Goal: Transaction & Acquisition: Book appointment/travel/reservation

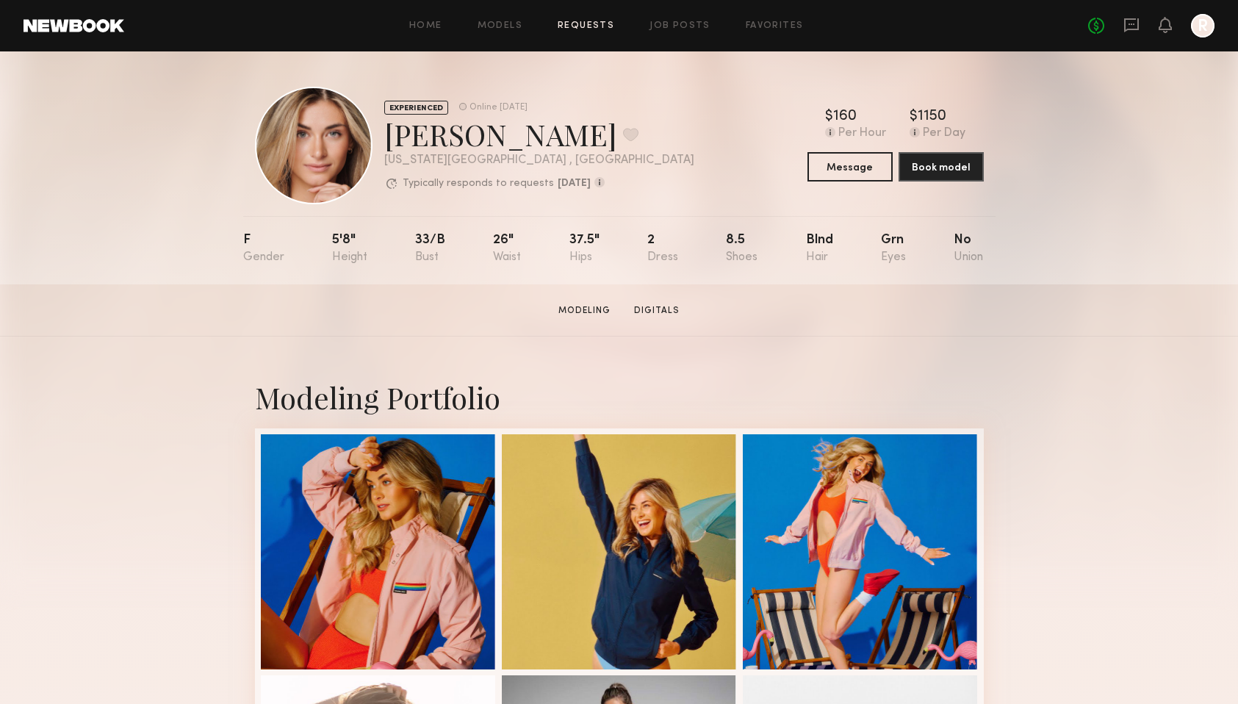
click at [597, 21] on link "Requests" at bounding box center [586, 26] width 57 height 10
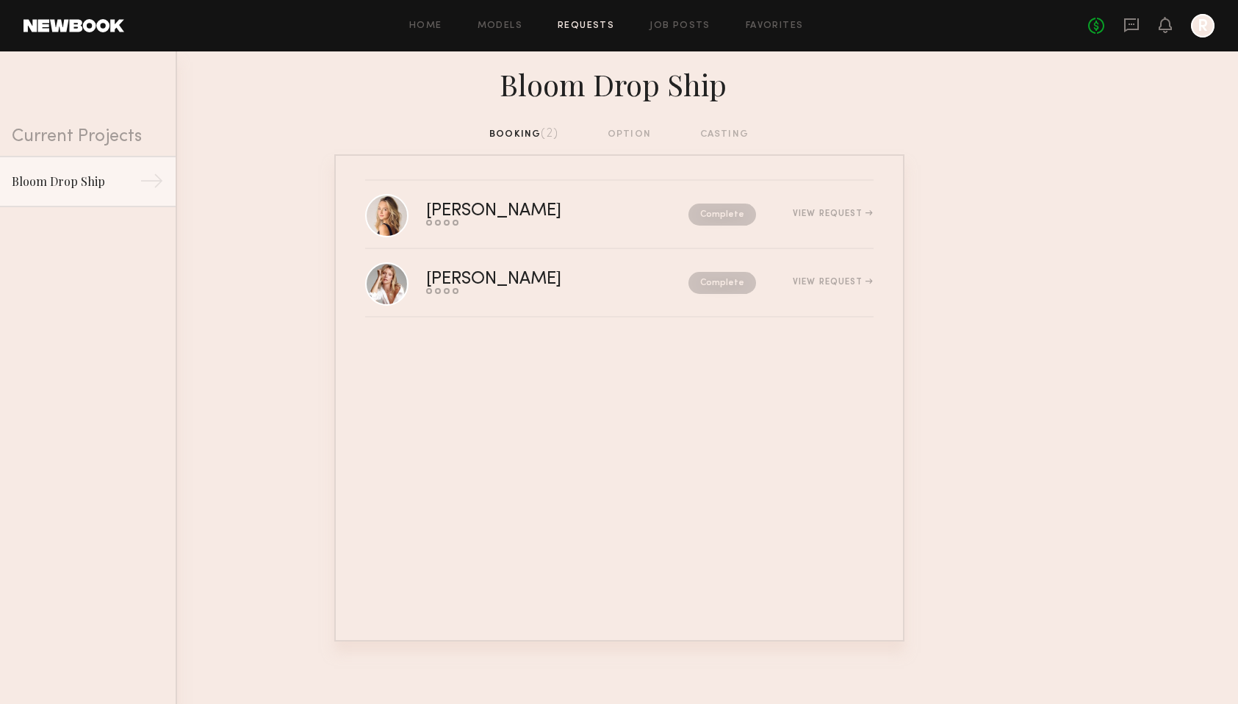
click at [508, 17] on div "Home Models Requests Job Posts Favorites Sign Out No fees up to $5,000 R" at bounding box center [669, 26] width 1091 height 24
click at [503, 24] on link "Models" at bounding box center [500, 26] width 45 height 10
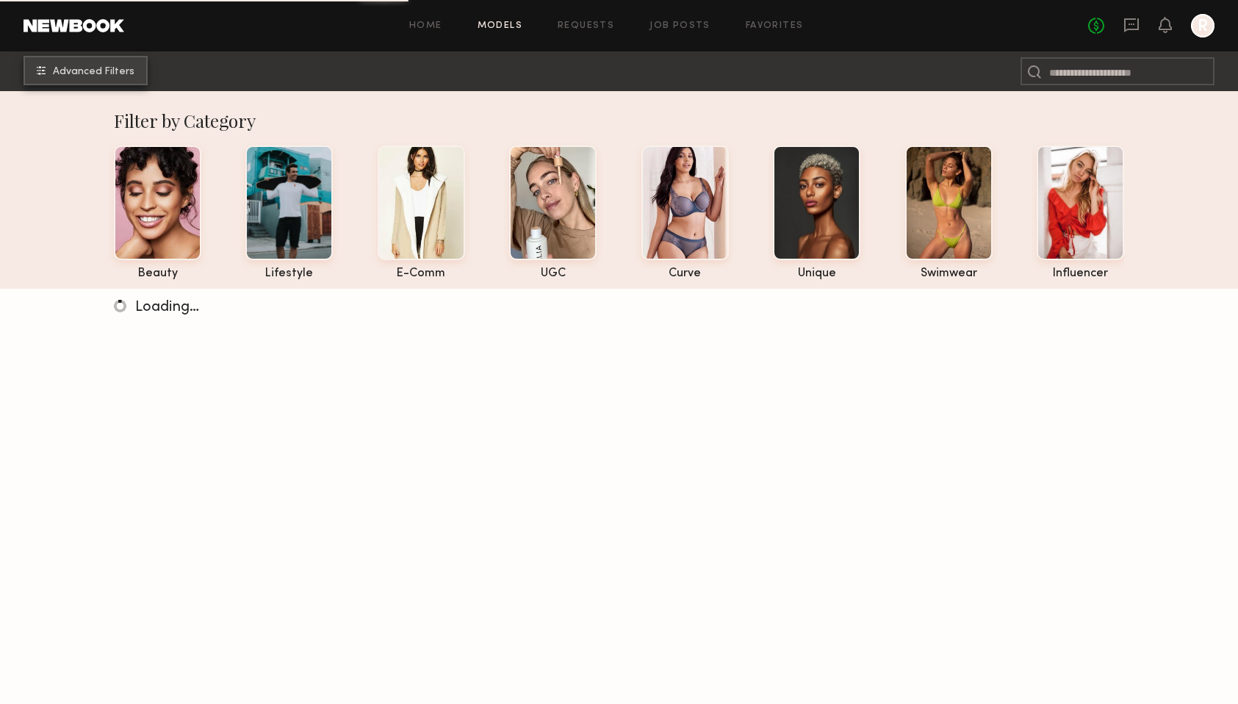
click at [71, 69] on span "Advanced Filters" at bounding box center [94, 72] width 82 height 10
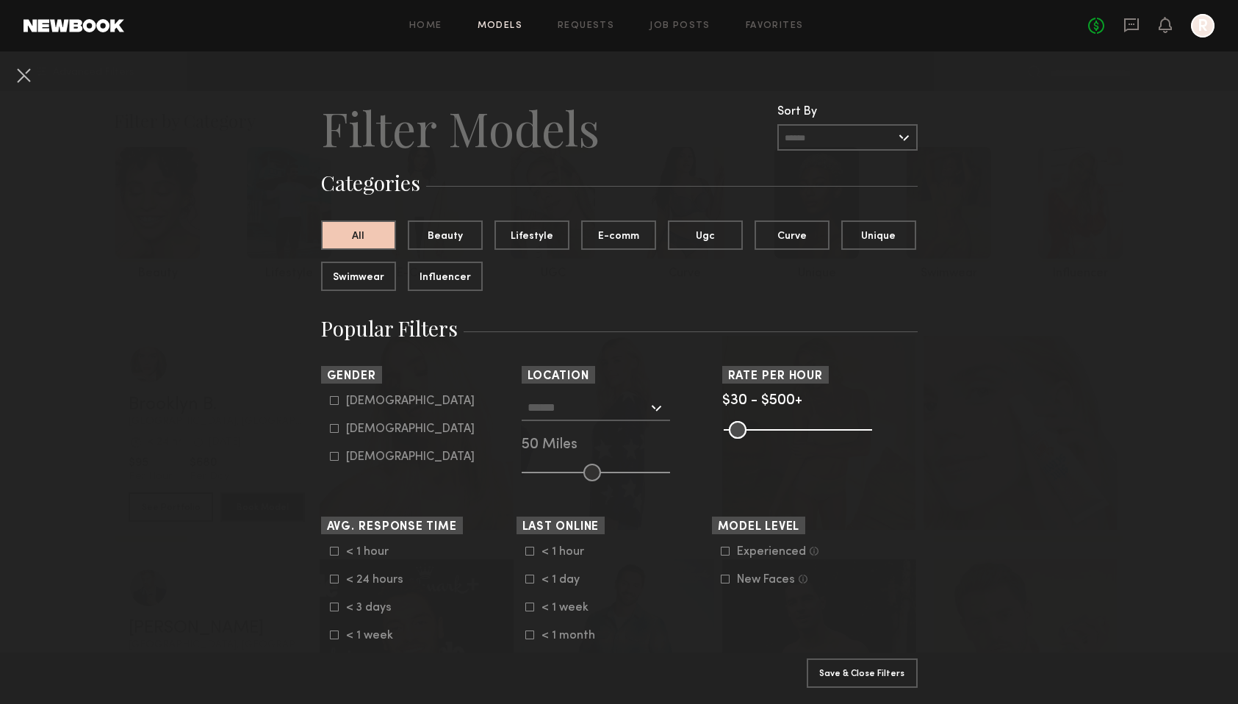
click at [330, 425] on icon at bounding box center [334, 429] width 8 height 8
type input "**"
click at [602, 408] on input "text" at bounding box center [588, 407] width 121 height 25
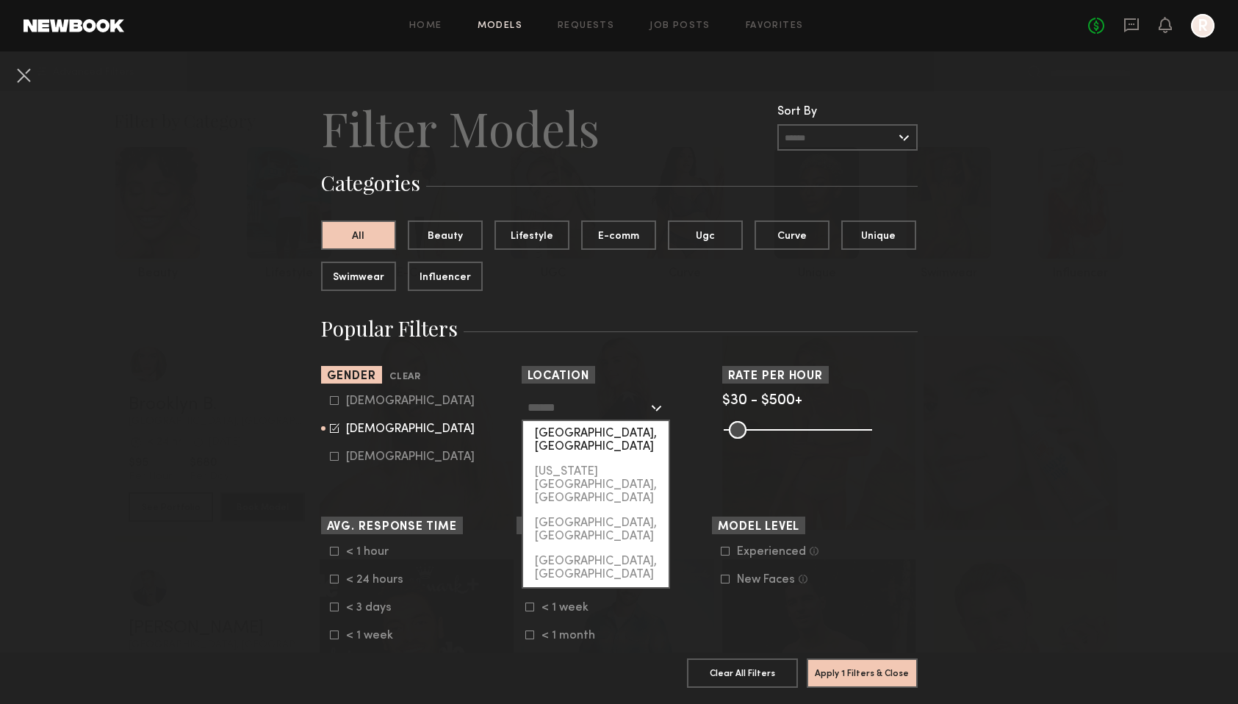
click at [585, 436] on div "[GEOGRAPHIC_DATA], [GEOGRAPHIC_DATA]" at bounding box center [596, 440] width 146 height 38
type input "**********"
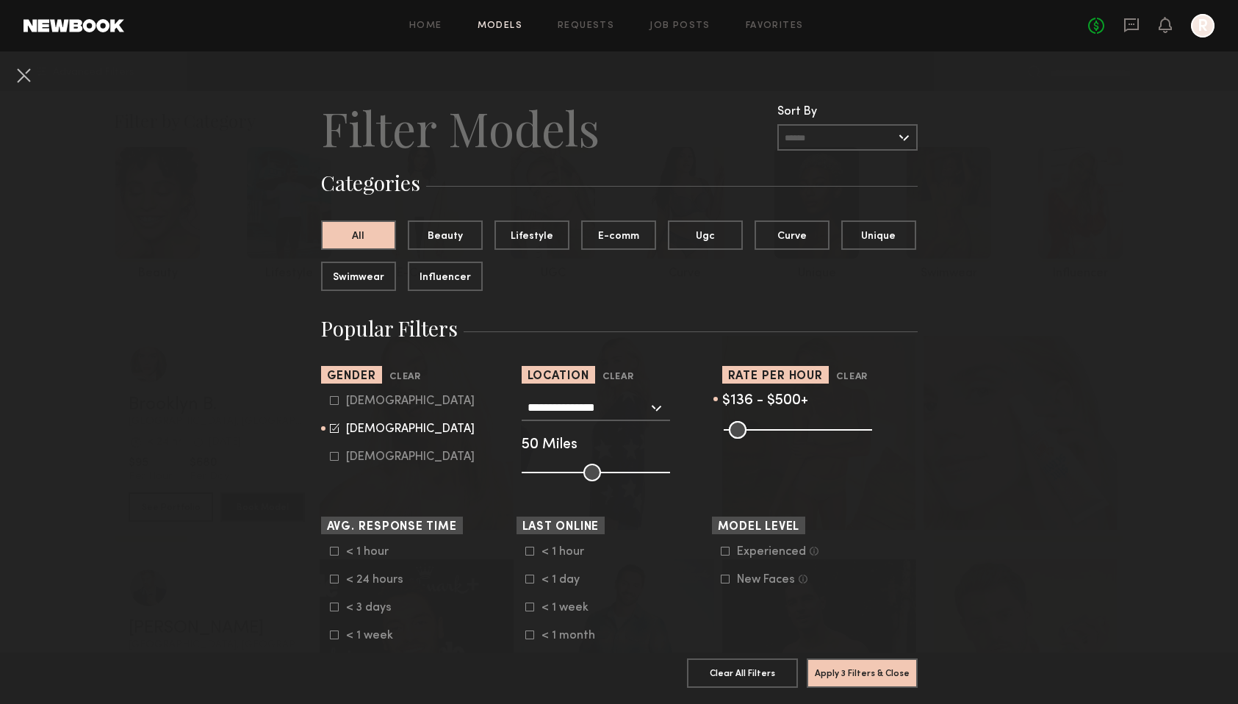
drag, startPoint x: 725, startPoint y: 423, endPoint x: 761, endPoint y: 430, distance: 36.8
type input "***"
click at [761, 430] on input "range" at bounding box center [798, 430] width 148 height 18
click at [845, 674] on button "Apply 3 Filters & Close" at bounding box center [862, 672] width 111 height 29
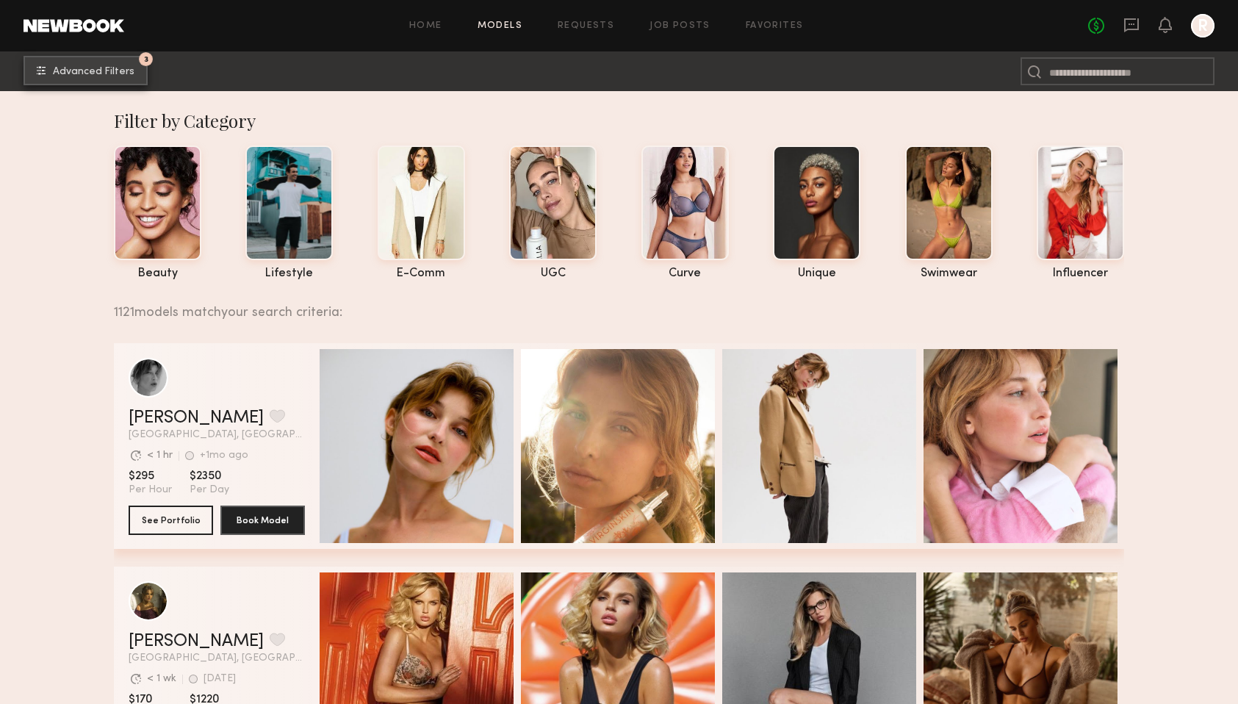
click at [101, 77] on button "3 Advanced Filters" at bounding box center [86, 70] width 124 height 29
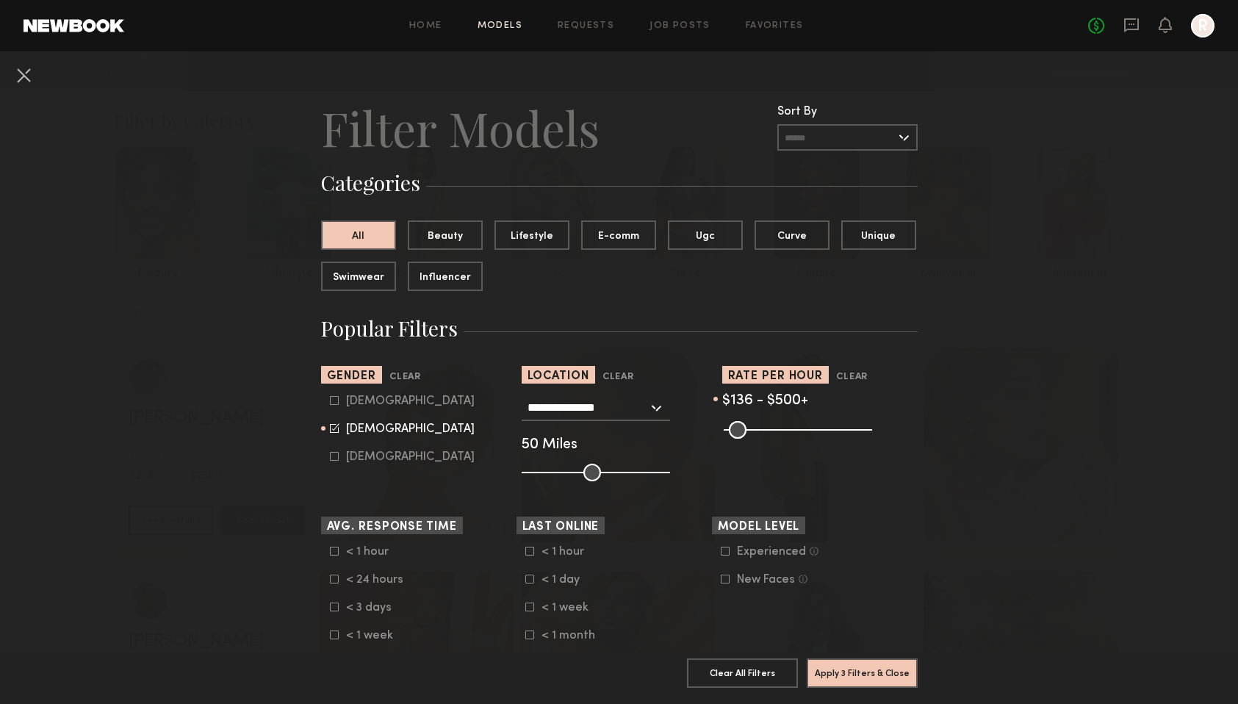
click at [722, 575] on common-framework-checkbox "New Faces Talent we’ve deemed to be in the early stages of their professional c…" at bounding box center [814, 579] width 187 height 13
click at [725, 579] on icon at bounding box center [725, 579] width 9 height 9
click at [860, 678] on button "Apply 4 Filters & Close" at bounding box center [862, 672] width 111 height 29
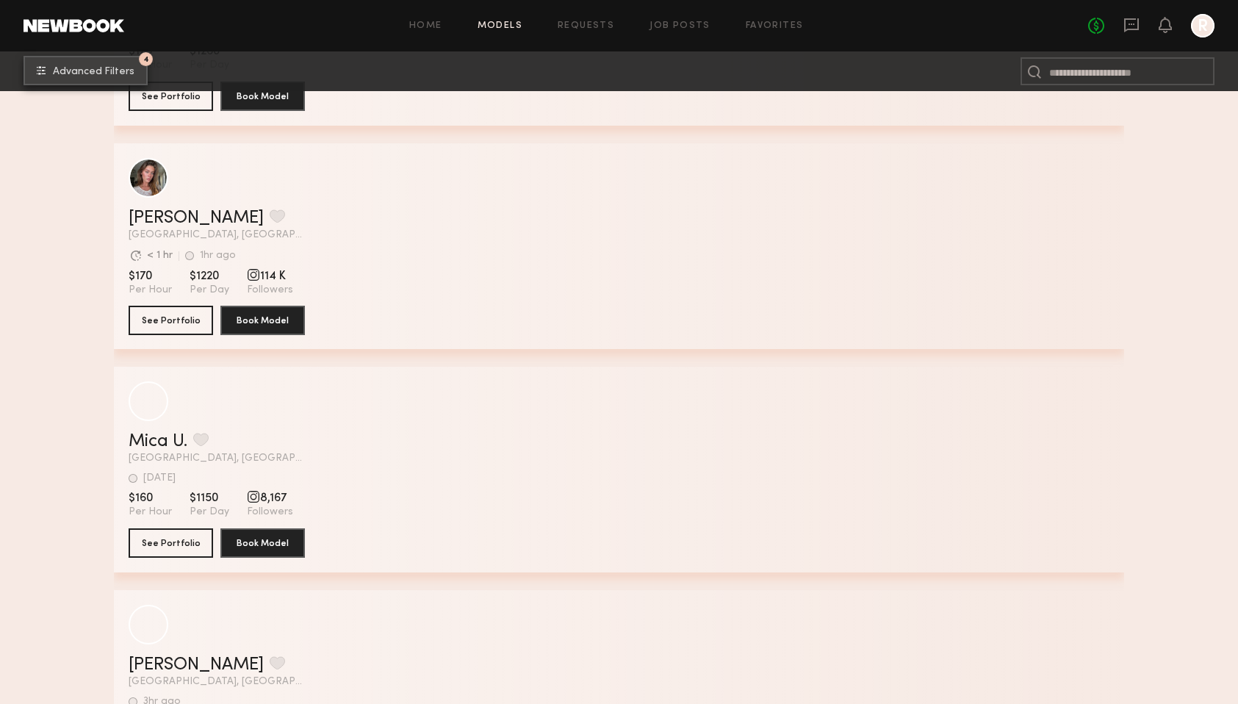
scroll to position [3556, 0]
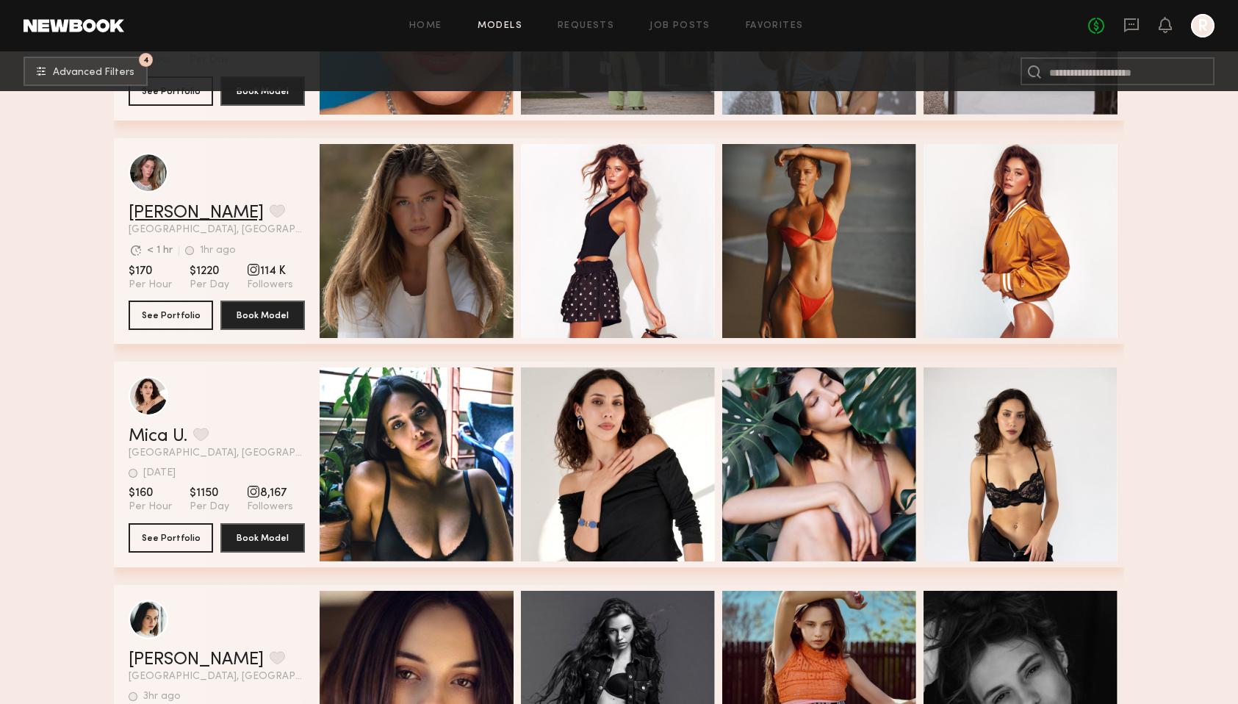
click at [174, 212] on link "[PERSON_NAME]" at bounding box center [196, 213] width 135 height 18
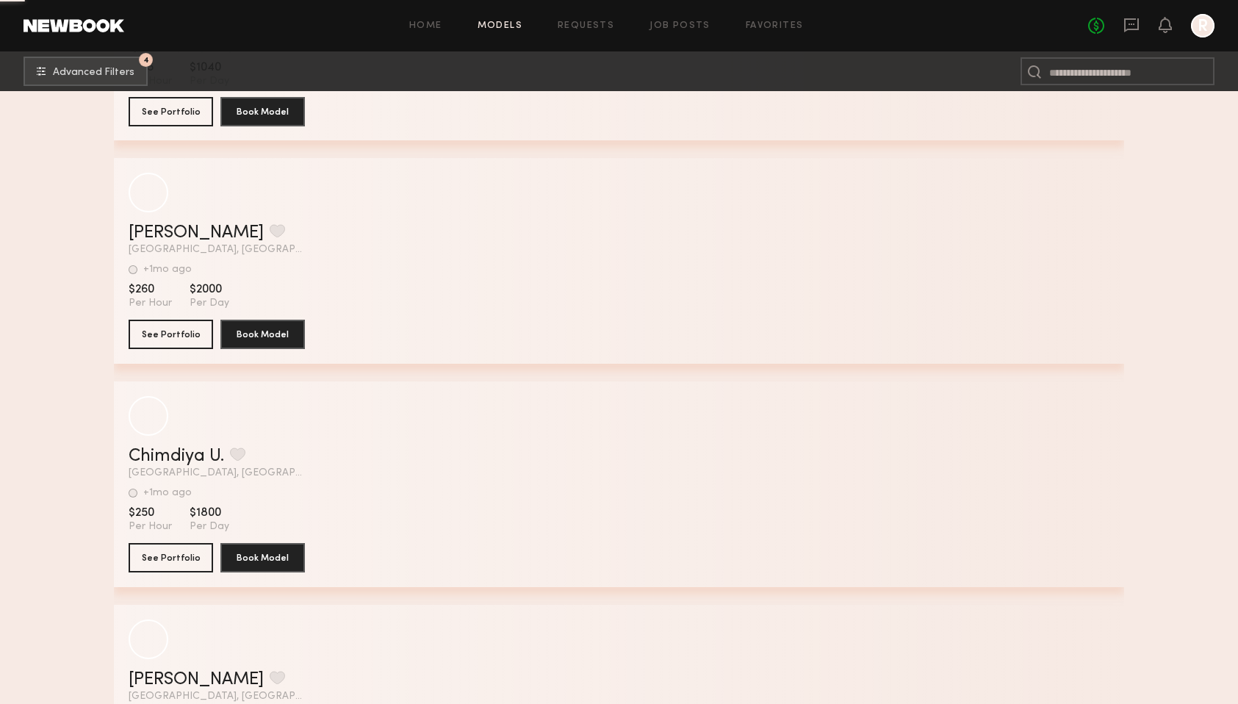
scroll to position [9867, 0]
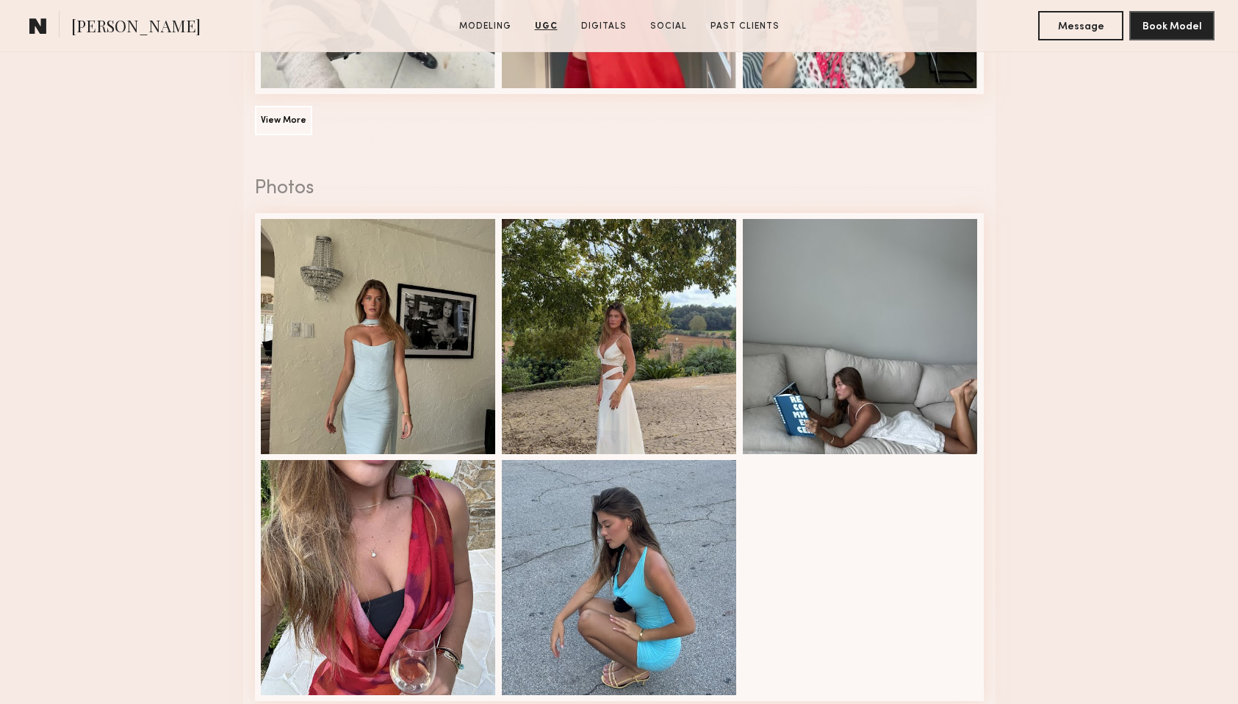
scroll to position [2586, 0]
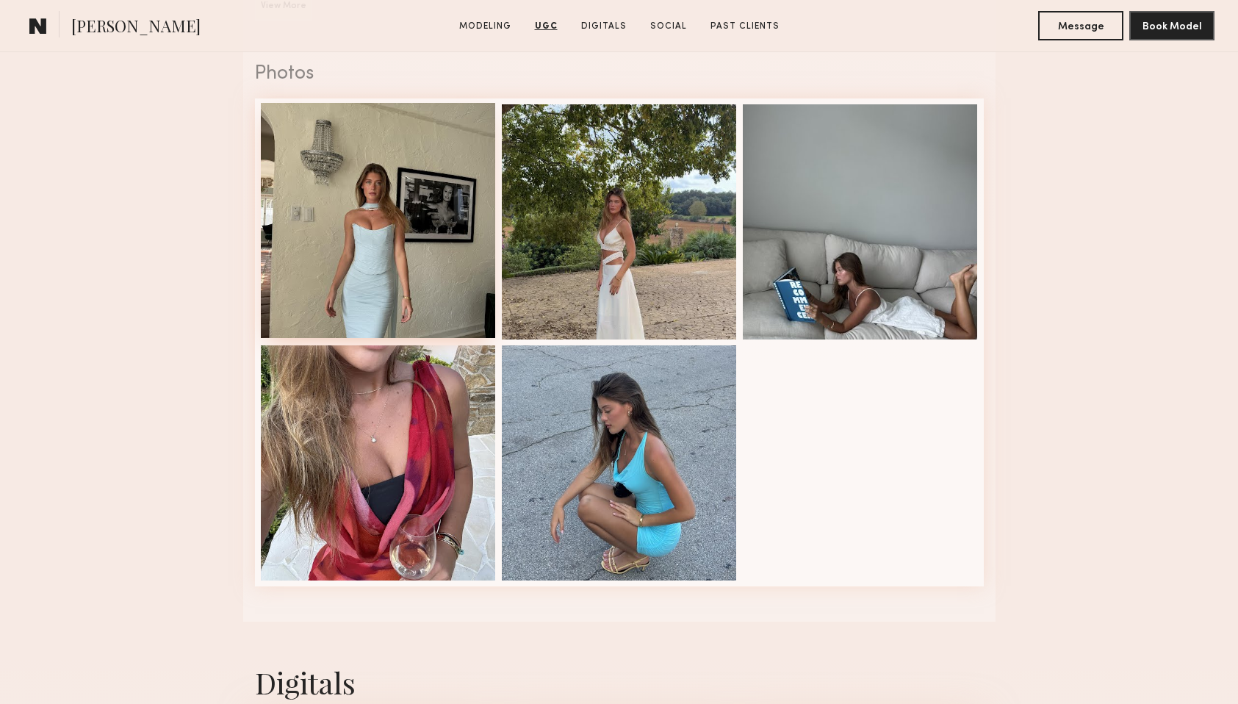
click at [435, 222] on div at bounding box center [378, 220] width 235 height 235
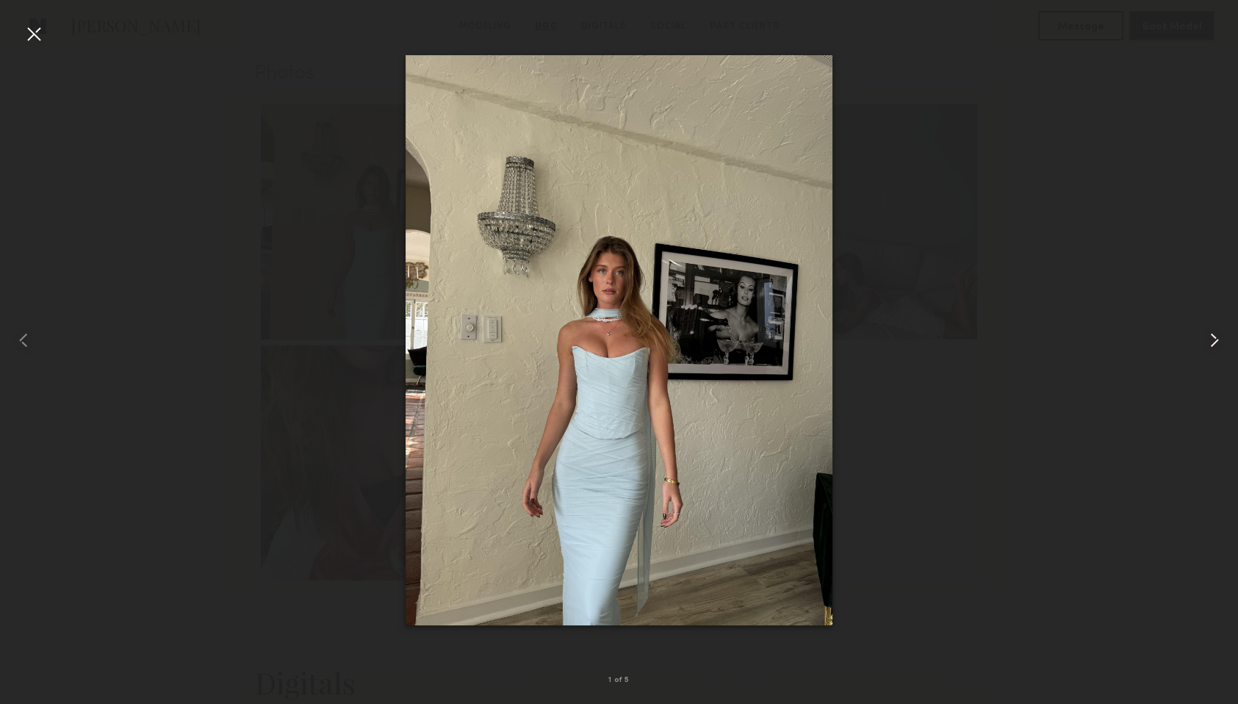
click at [1211, 338] on common-icon at bounding box center [1215, 340] width 24 height 24
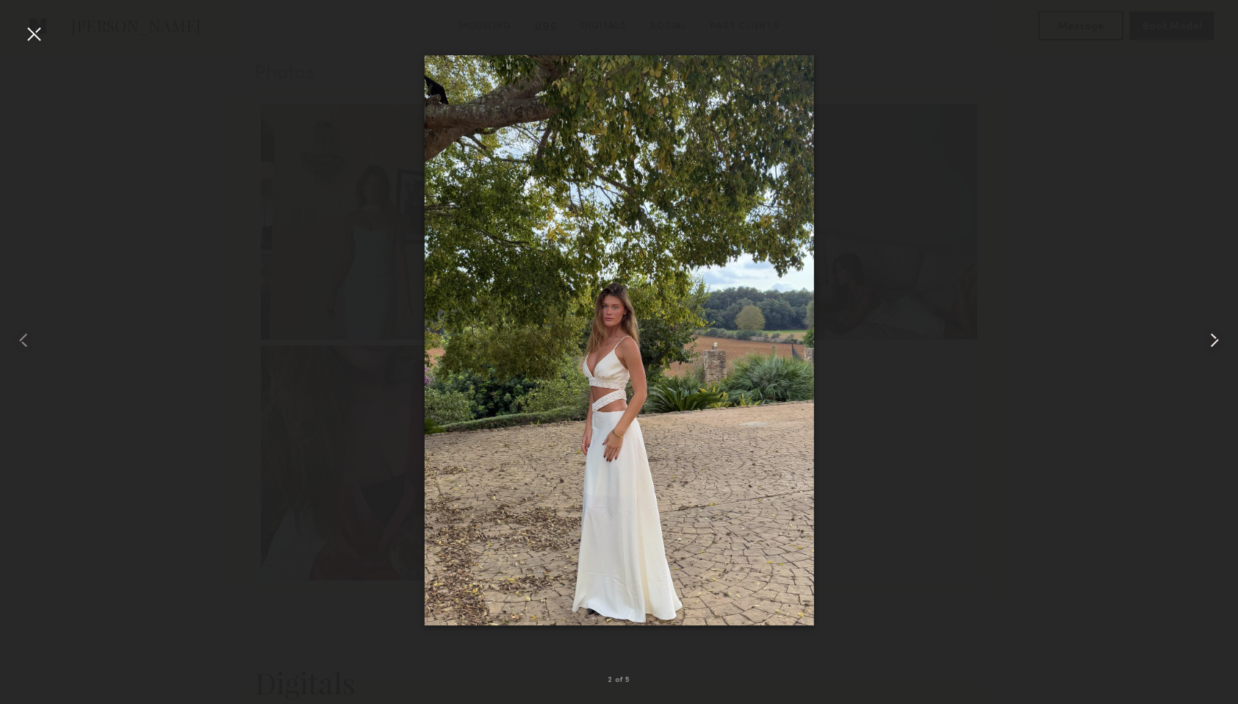
click at [1211, 338] on common-icon at bounding box center [1215, 340] width 24 height 24
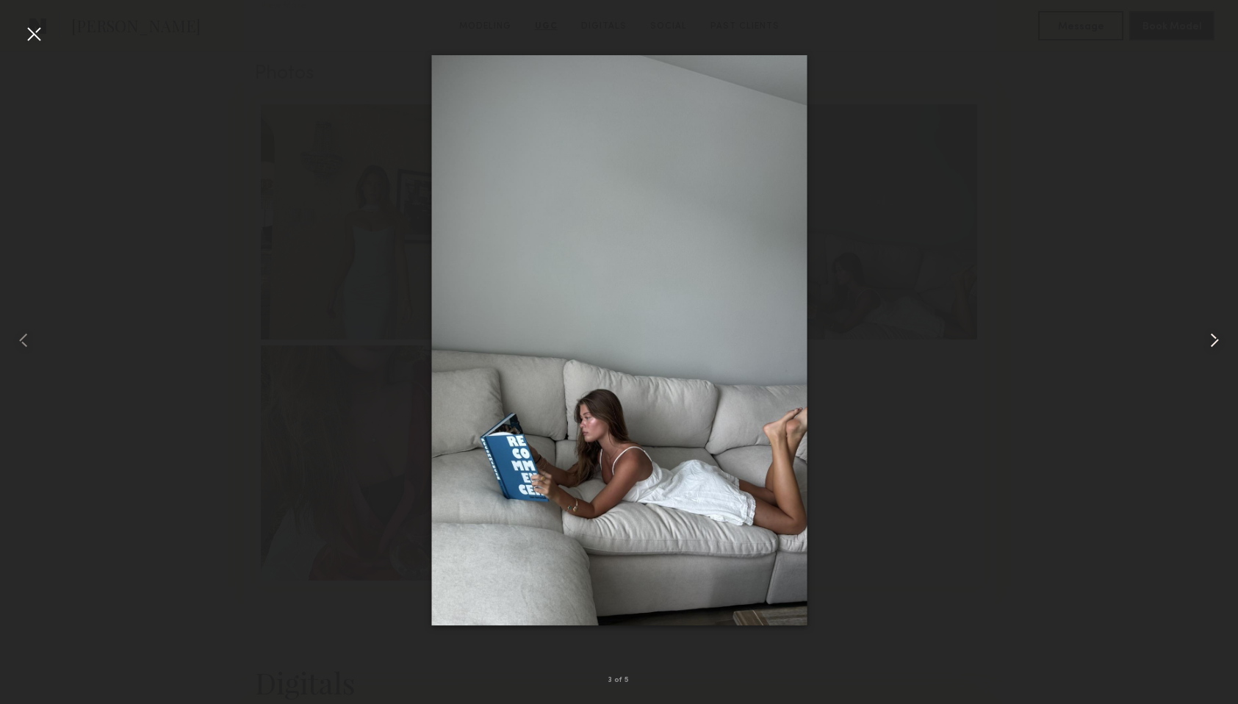
click at [1211, 338] on common-icon at bounding box center [1215, 340] width 24 height 24
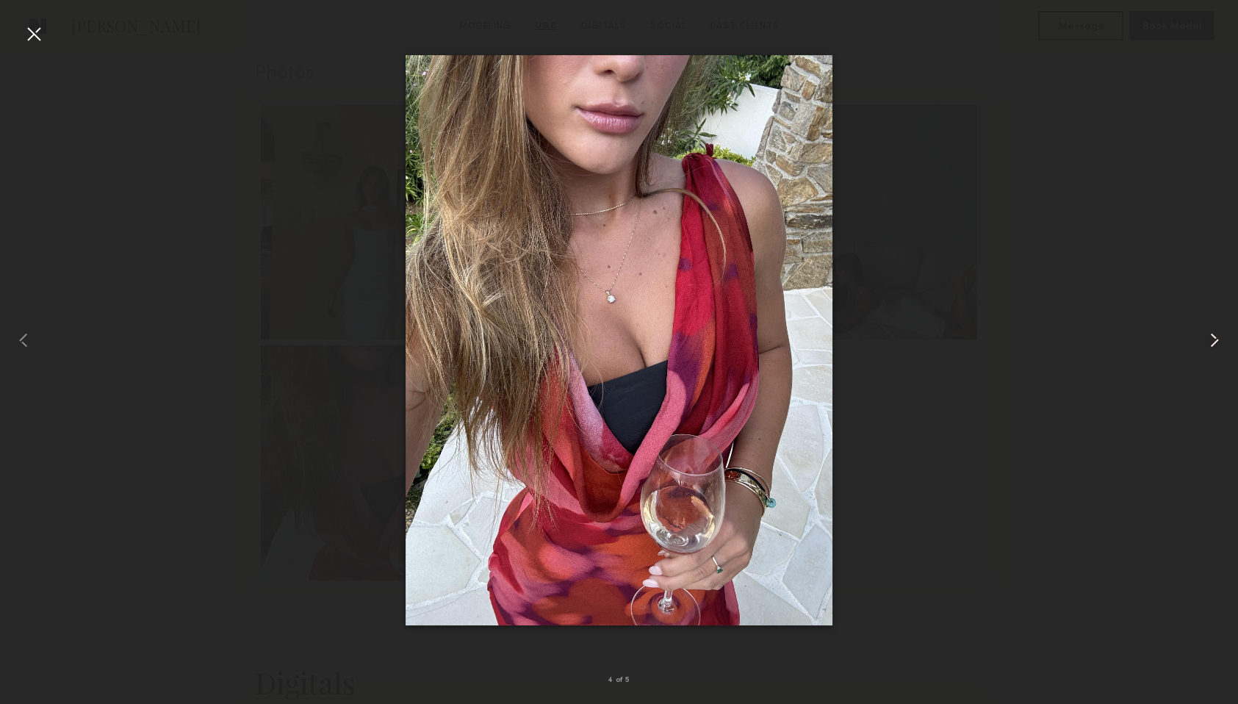
click at [1211, 338] on common-icon at bounding box center [1215, 340] width 24 height 24
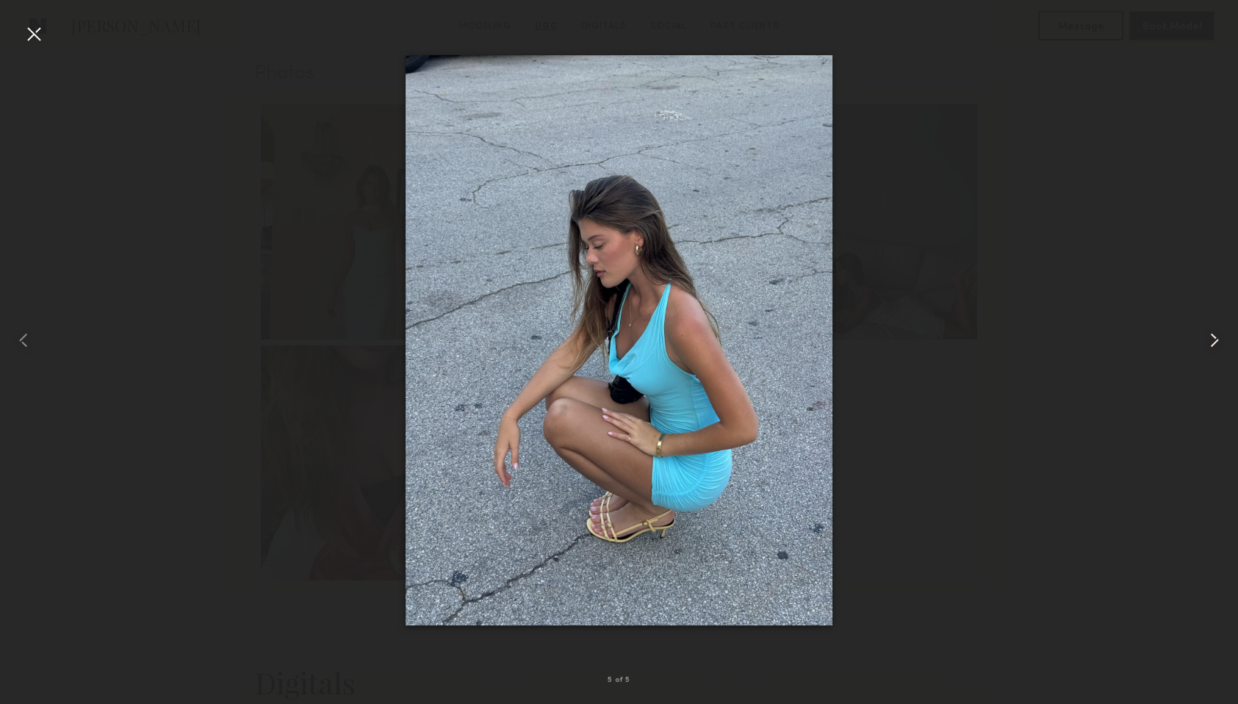
click at [1211, 338] on common-icon at bounding box center [1215, 340] width 24 height 24
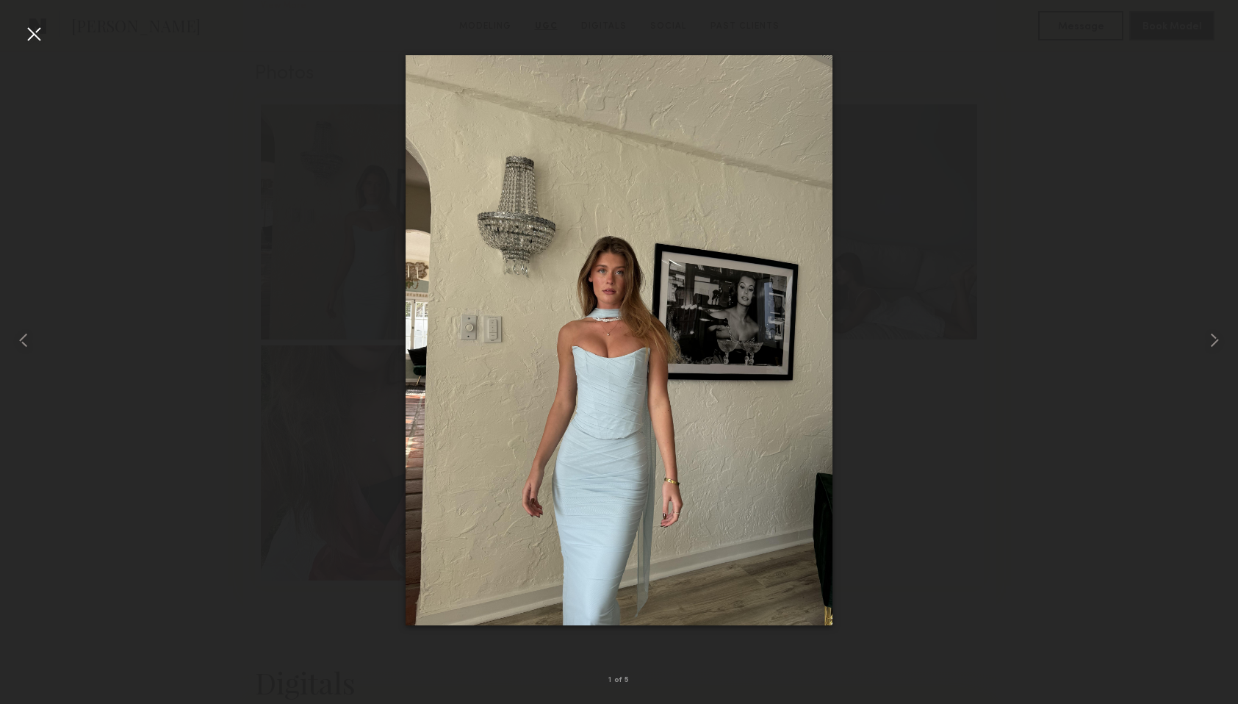
click at [31, 30] on div at bounding box center [34, 34] width 24 height 24
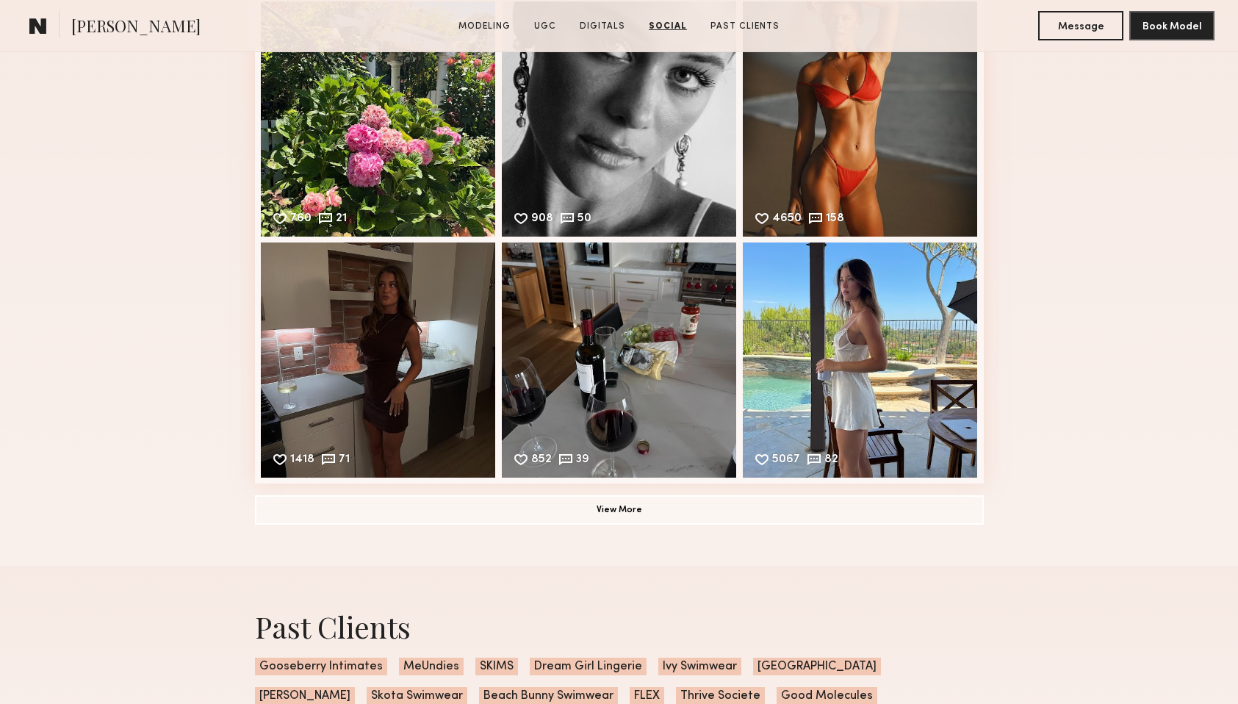
scroll to position [4044, 0]
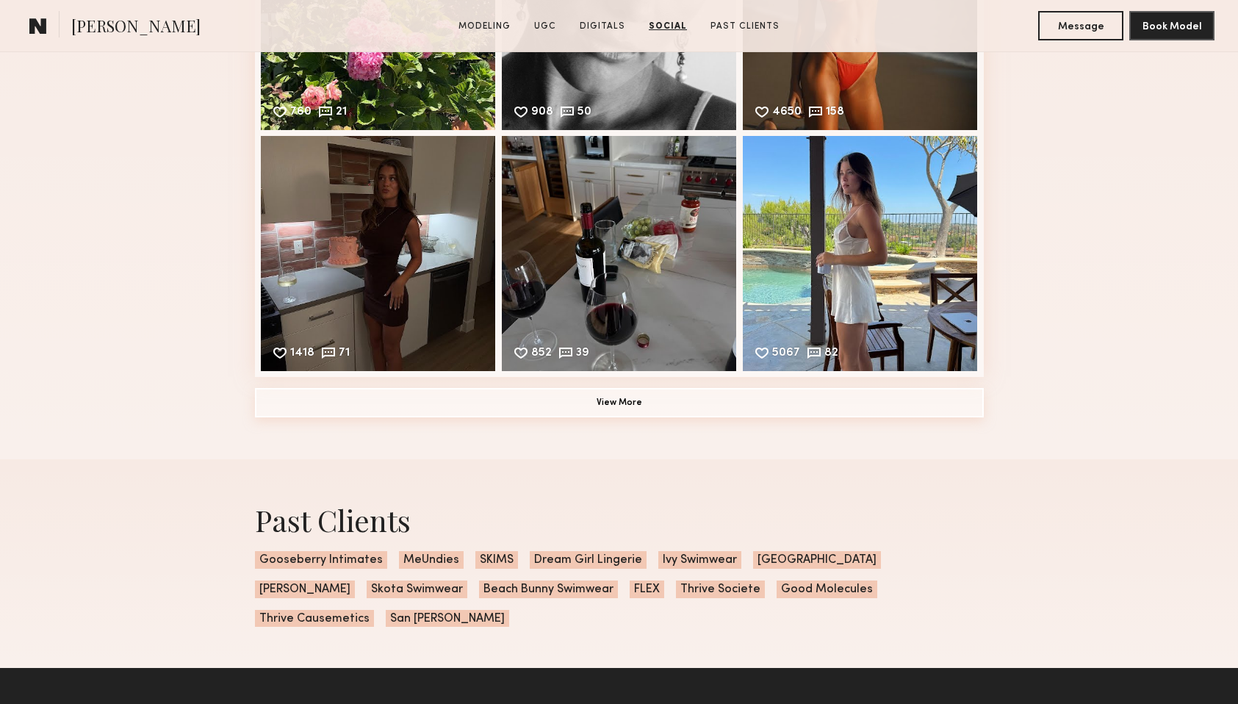
click at [571, 406] on button "View More" at bounding box center [619, 402] width 729 height 29
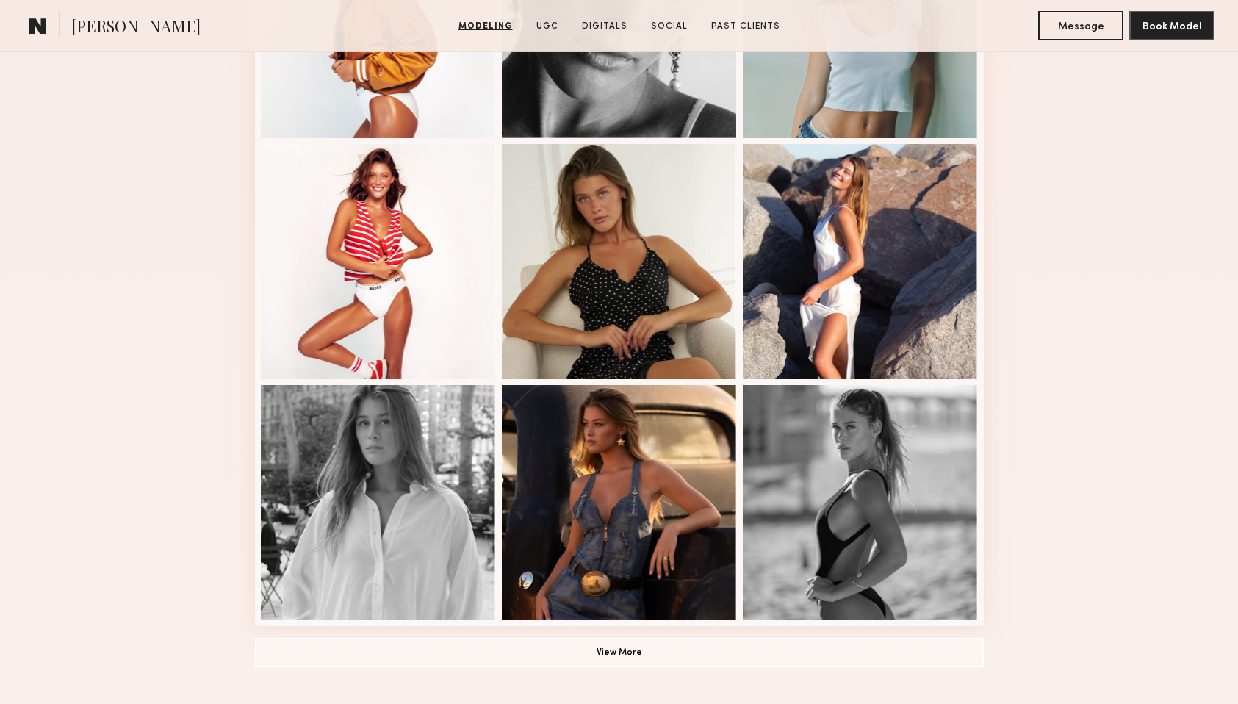
scroll to position [595, 0]
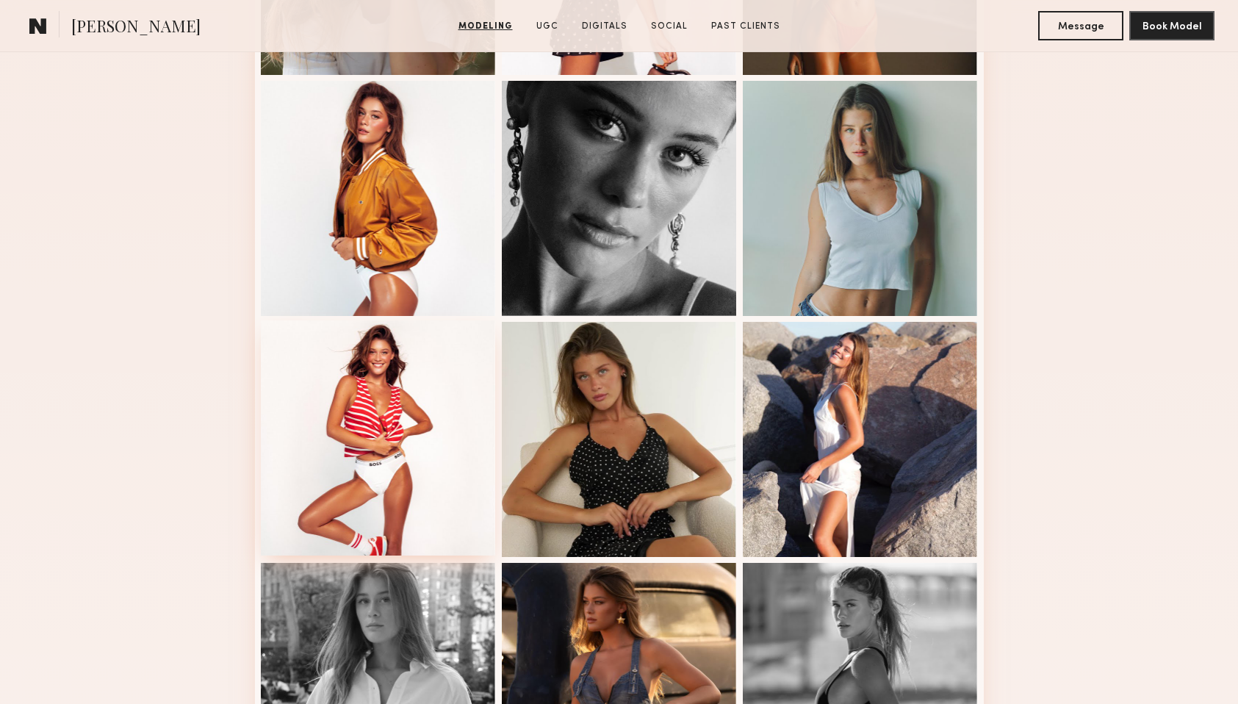
click at [349, 376] on div at bounding box center [378, 437] width 235 height 235
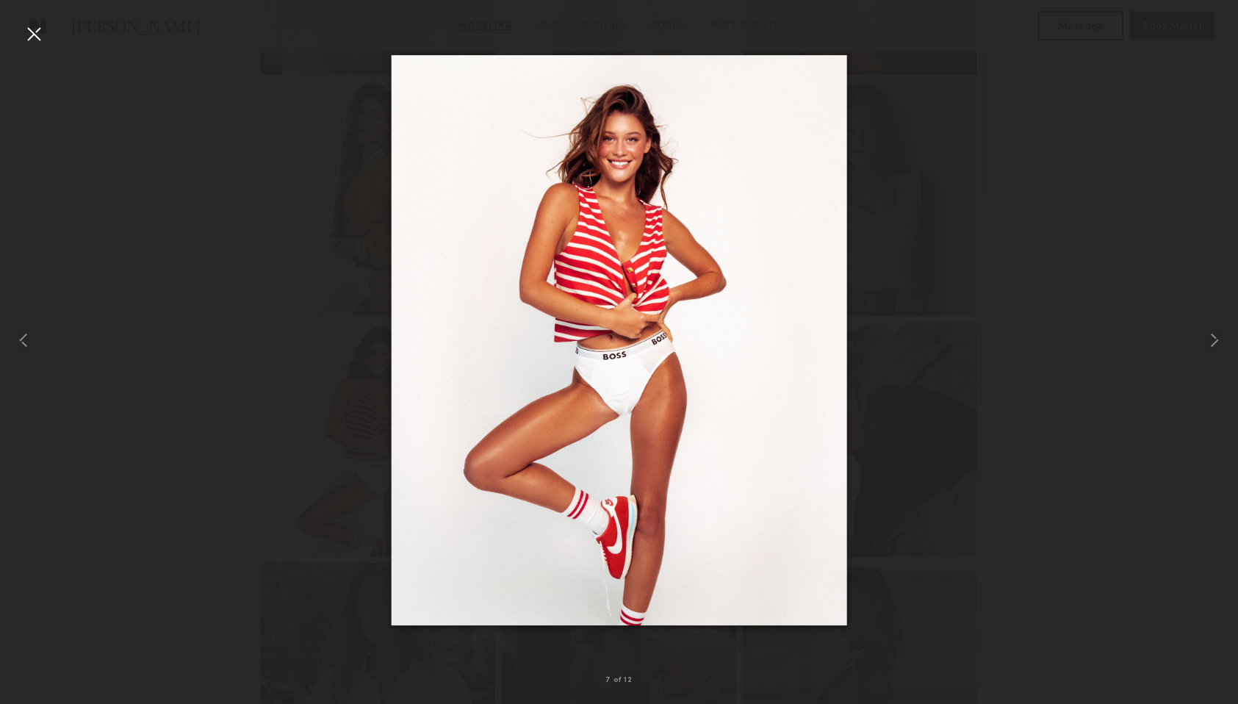
click at [32, 31] on div at bounding box center [34, 34] width 24 height 24
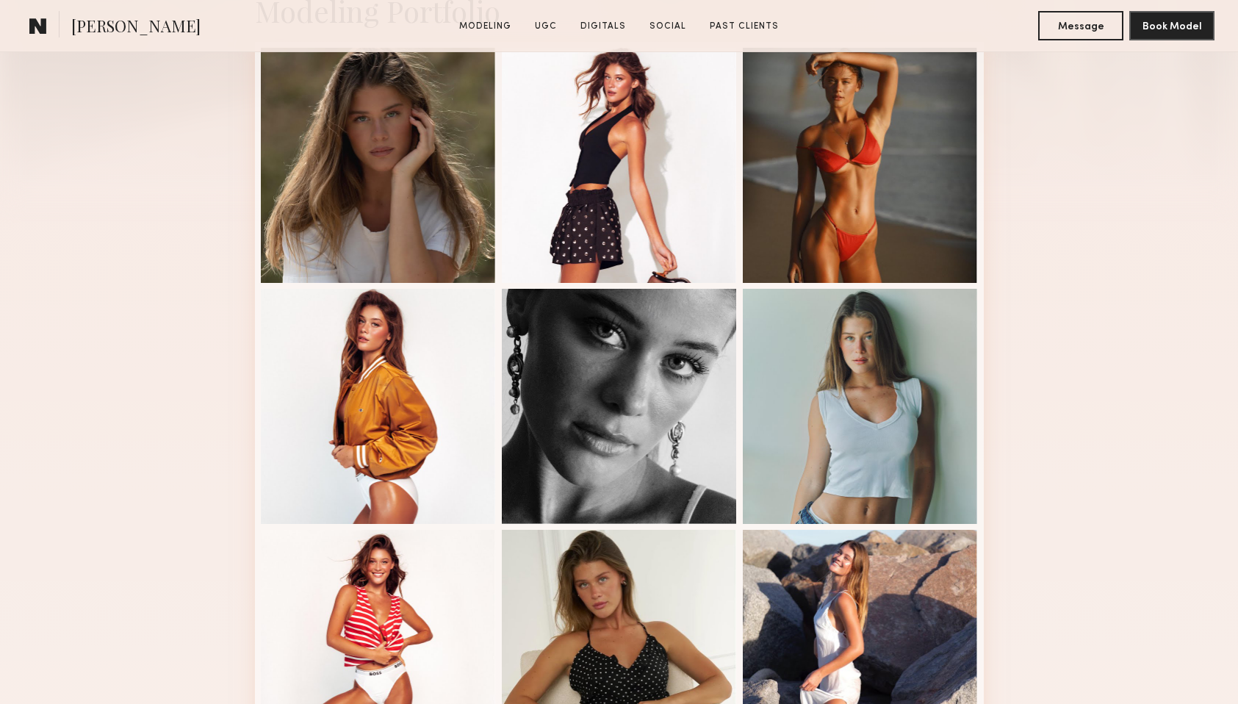
scroll to position [401, 0]
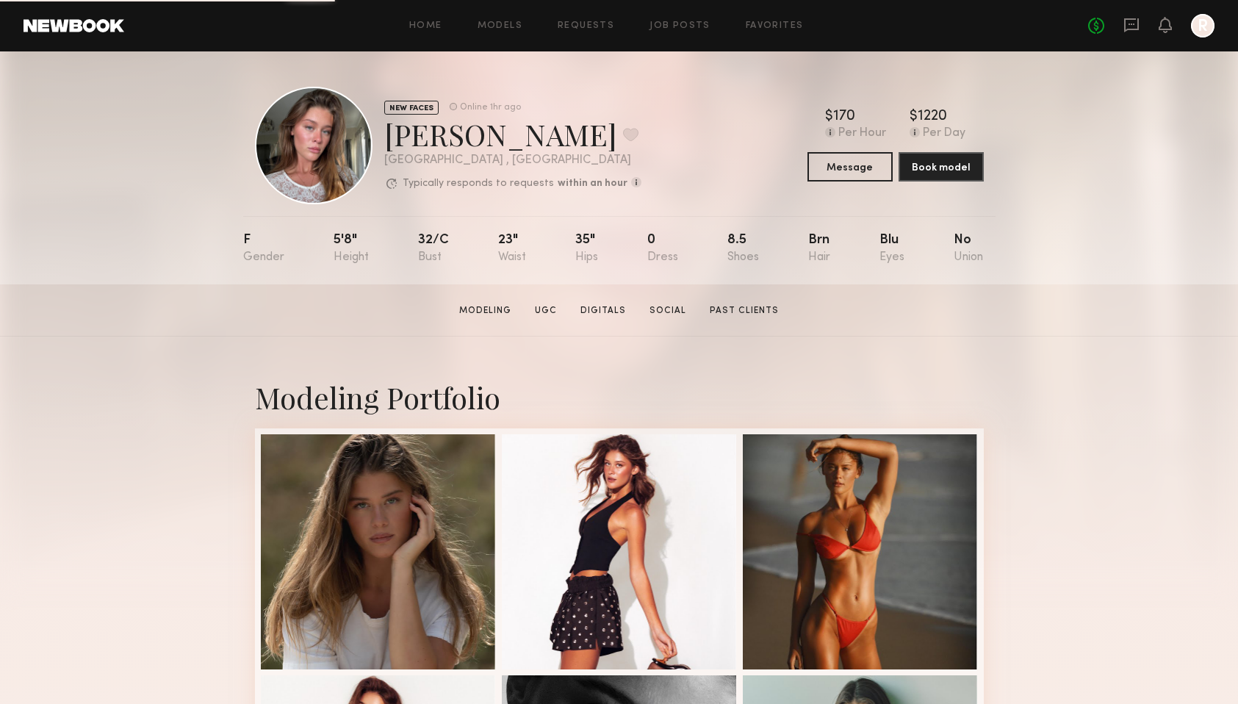
click at [64, 21] on link at bounding box center [74, 25] width 101 height 13
